Goal: Task Accomplishment & Management: Manage account settings

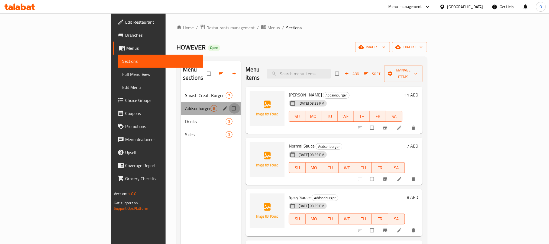
click at [229, 103] on input "Menu sections" at bounding box center [234, 108] width 11 height 10
checkbox input "true"
click at [215, 71] on icon "button" at bounding box center [217, 73] width 5 height 5
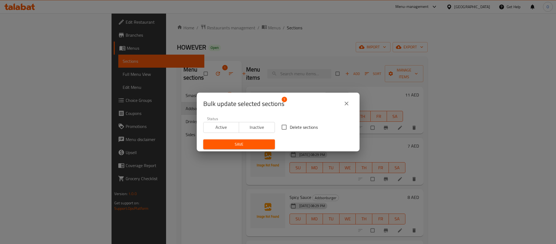
click at [307, 126] on span "Delete sections" at bounding box center [304, 127] width 28 height 7
click at [290, 126] on input "Delete sections" at bounding box center [283, 126] width 11 height 11
checkbox input "true"
click at [242, 144] on span "Save" at bounding box center [238, 144] width 63 height 7
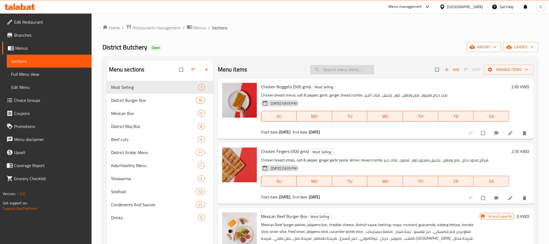
click at [335, 76] on div "Menu items Add Sort Manage items" at bounding box center [376, 70] width 316 height 18
click at [339, 68] on input "search" at bounding box center [342, 69] width 64 height 9
paste input "South African Tenderloin Steak"
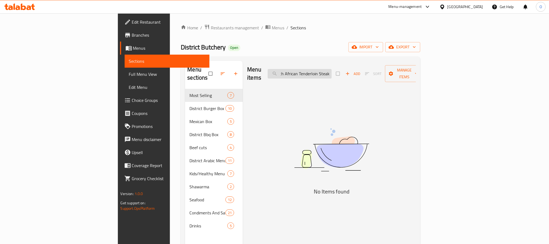
scroll to position [0, 7]
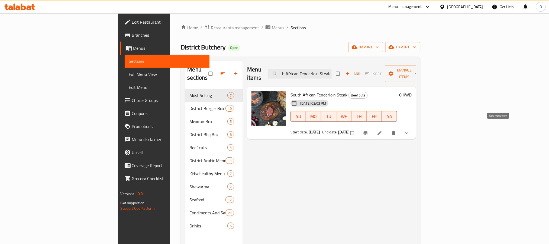
type input "South African Tenderloin Steak"
click at [370, 130] on icon at bounding box center [379, 132] width 5 height 5
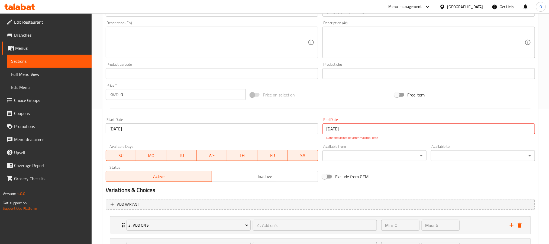
scroll to position [185, 0]
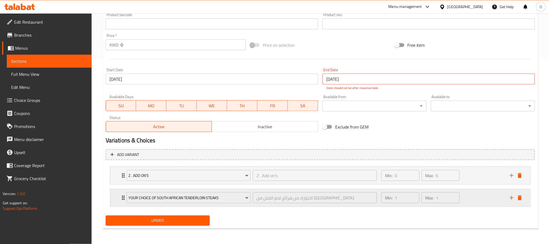
click at [123, 162] on div "Your Choice Of South African tenderloin Steaks اختيارك من شرائح لحم المتن من جن…" at bounding box center [251, 197] width 257 height 17
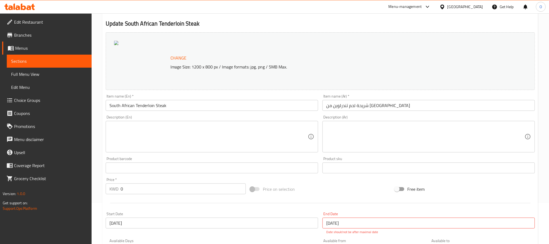
scroll to position [0, 0]
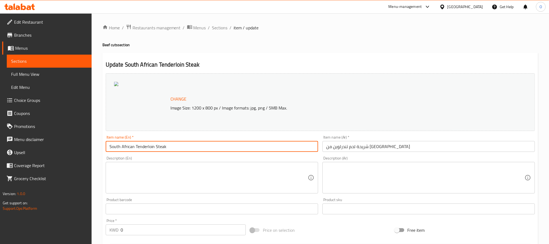
drag, startPoint x: 154, startPoint y: 147, endPoint x: 93, endPoint y: 142, distance: 61.2
click at [41, 99] on span "Choice Groups" at bounding box center [50, 100] width 73 height 7
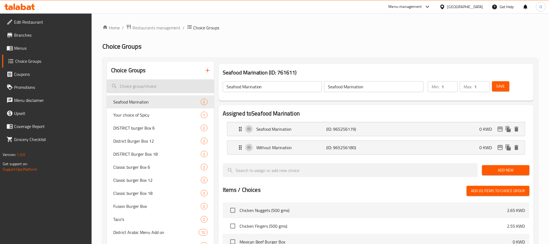
click at [168, 85] on input "search" at bounding box center [160, 86] width 107 height 14
paste input "South African Tenderloin"
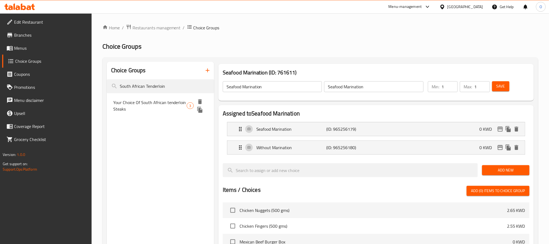
type input "South African Tenderloin"
click at [173, 99] on span "Your Choice Of South African tenderloin Steaks" at bounding box center [150, 105] width 74 height 13
type input "Your Choice Of South African tenderloin Steaks"
type input "اختيارك من شرائح لحم المتن من جنوب أفريقيا"
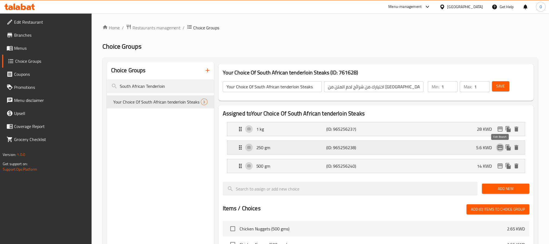
click at [370, 147] on icon "edit" at bounding box center [500, 147] width 7 height 7
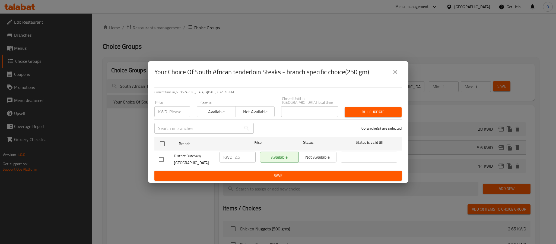
click at [180, 112] on input "number" at bounding box center [179, 111] width 21 height 11
paste input "2.8"
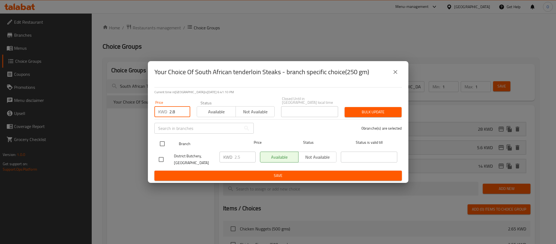
type input "2.8"
click at [164, 144] on input "checkbox" at bounding box center [161, 143] width 11 height 11
checkbox input "true"
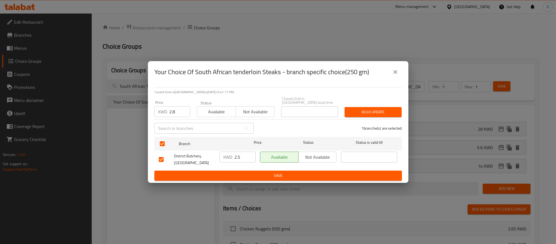
click at [370, 115] on span "Bulk update" at bounding box center [373, 111] width 48 height 7
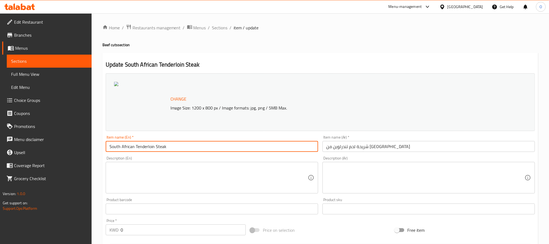
drag, startPoint x: 121, startPoint y: 146, endPoint x: 168, endPoint y: 151, distance: 46.7
click at [168, 151] on input "South African Tenderloin Steak" at bounding box center [212, 146] width 213 height 11
click at [42, 100] on span "Choice Groups" at bounding box center [50, 100] width 73 height 7
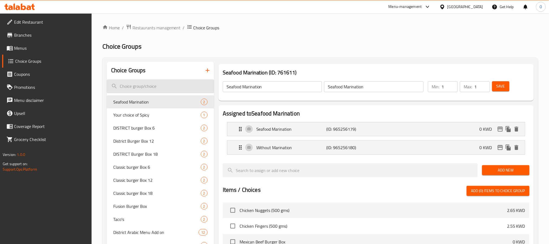
click at [158, 90] on input "search" at bounding box center [160, 86] width 107 height 14
paste input "African Tenderloin Steak"
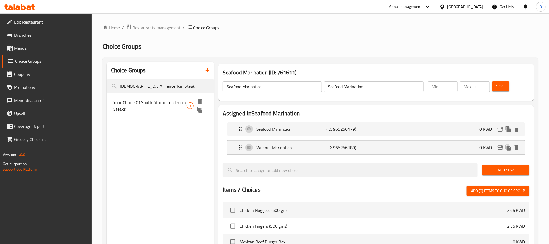
type input "African Tenderloin Steak"
click at [163, 100] on span "Your Choice Of South African tenderloin Steaks" at bounding box center [150, 105] width 74 height 13
type input "Your Choice Of South African tenderloin Steaks"
type input "اختيارك من شرائح لحم المتن من جنوب أفريقيا"
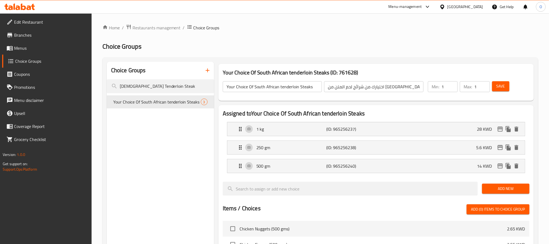
scroll to position [181, 0]
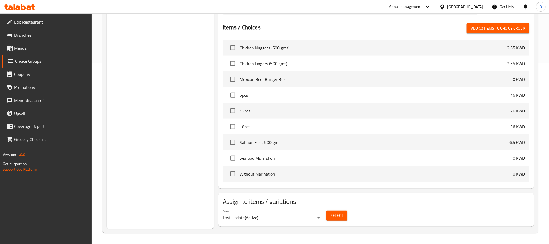
click at [342, 215] on span "Select" at bounding box center [337, 215] width 12 height 7
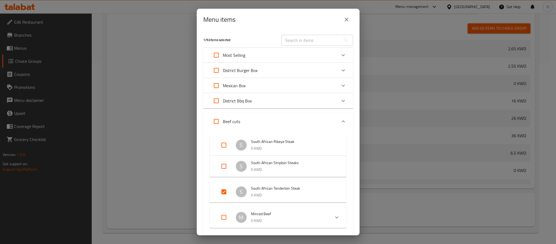
click at [345, 20] on icon "close" at bounding box center [346, 19] width 7 height 7
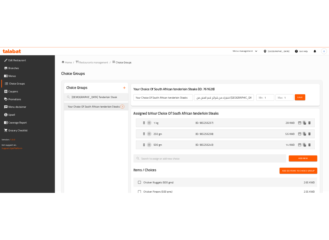
scroll to position [0, 0]
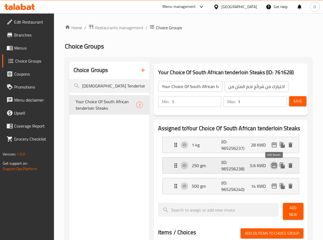
click at [273, 165] on icon "edit" at bounding box center [274, 165] width 7 height 7
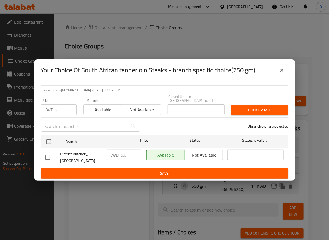
click at [69, 112] on input "-1" at bounding box center [66, 109] width 21 height 11
click at [64, 109] on input "-1" at bounding box center [66, 109] width 21 height 11
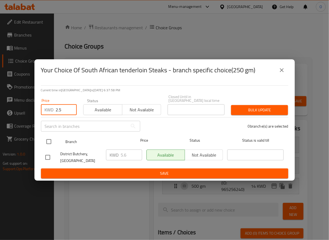
type input "2.5"
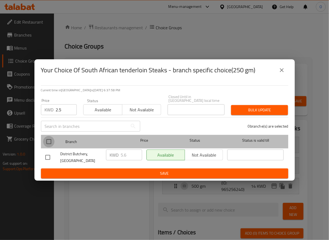
click at [47, 141] on input "checkbox" at bounding box center [48, 141] width 11 height 11
checkbox input "true"
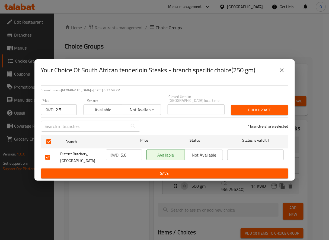
click at [256, 111] on span "Bulk update" at bounding box center [259, 110] width 48 height 7
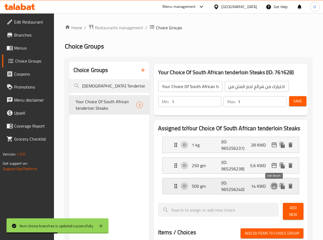
click at [273, 187] on icon "edit" at bounding box center [273, 186] width 5 height 5
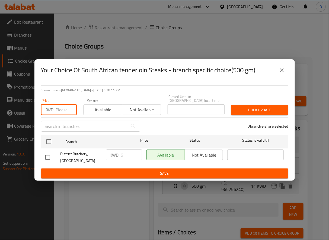
click at [64, 108] on input "number" at bounding box center [66, 109] width 21 height 11
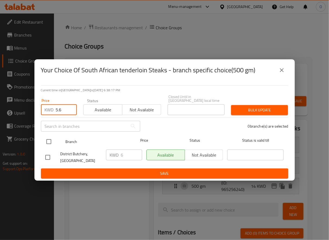
type input "5.6"
click at [52, 141] on input "checkbox" at bounding box center [48, 141] width 11 height 11
checkbox input "true"
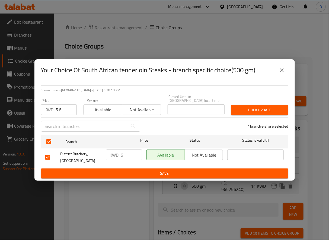
click at [262, 107] on span "Bulk update" at bounding box center [259, 110] width 48 height 7
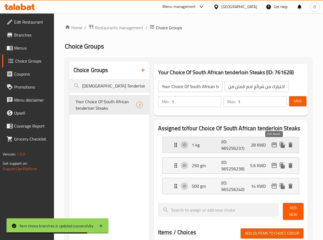
click at [274, 146] on icon "edit" at bounding box center [274, 145] width 7 height 7
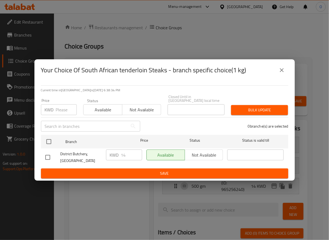
click at [59, 109] on input "number" at bounding box center [66, 109] width 21 height 11
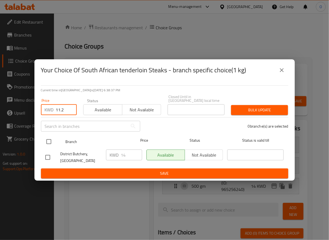
type input "11.2"
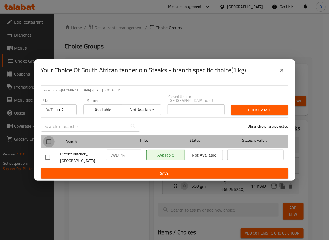
click at [49, 141] on input "checkbox" at bounding box center [48, 141] width 11 height 11
checkbox input "true"
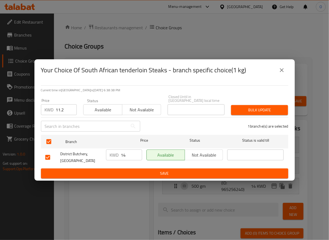
click at [262, 111] on span "Bulk update" at bounding box center [259, 110] width 48 height 7
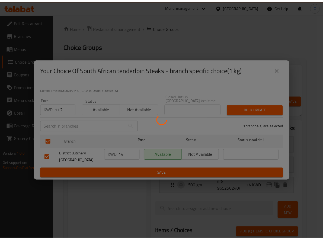
scroll to position [207, 0]
